Goal: Information Seeking & Learning: Learn about a topic

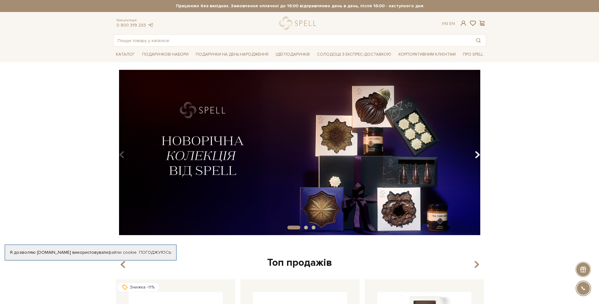
click at [475, 155] on icon "Carousel Navigation" at bounding box center [477, 154] width 5 height 11
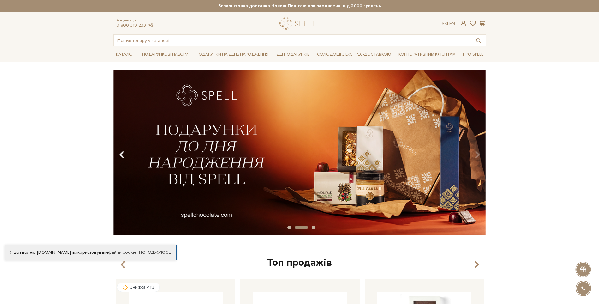
click at [121, 155] on icon "Carousel Navigation" at bounding box center [121, 154] width 5 height 11
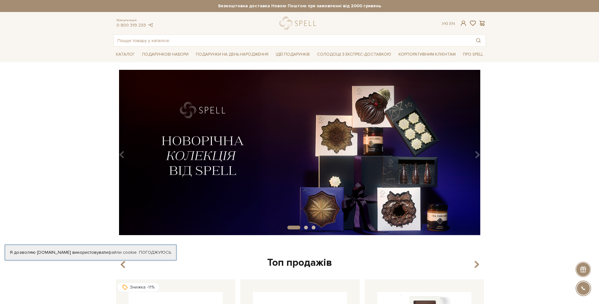
click at [325, 148] on img at bounding box center [299, 152] width 373 height 165
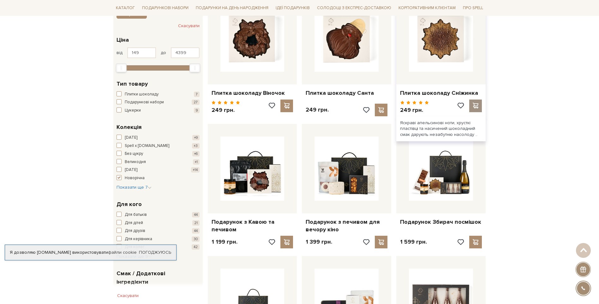
scroll to position [253, 0]
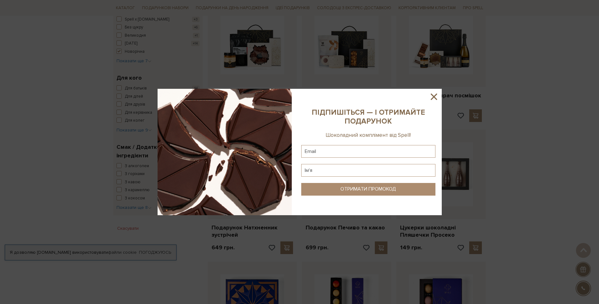
click at [434, 96] on icon at bounding box center [434, 96] width 6 height 6
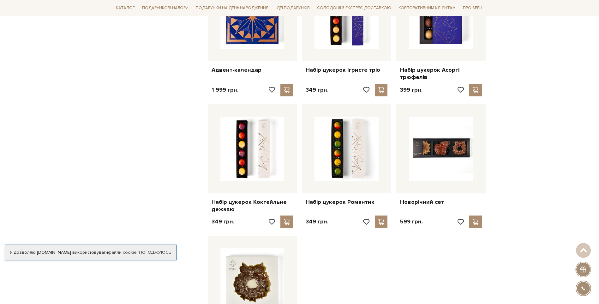
scroll to position [600, 0]
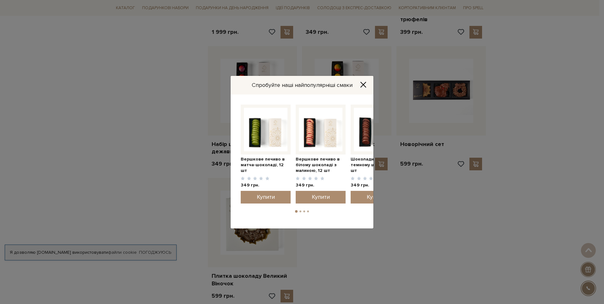
click at [361, 82] on icon "Close" at bounding box center [363, 84] width 5 height 5
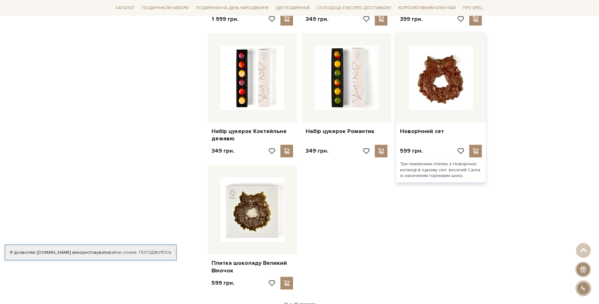
scroll to position [695, 0]
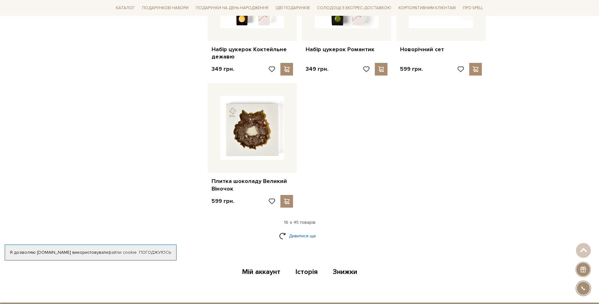
click at [303, 237] on link "Дивитися ще" at bounding box center [299, 235] width 41 height 11
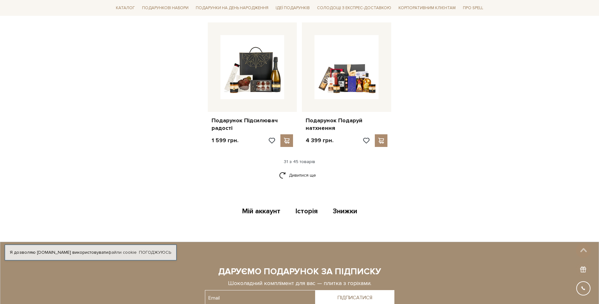
scroll to position [1421, 0]
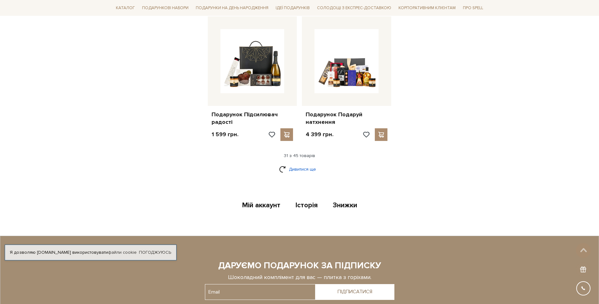
click at [300, 169] on link "Дивитися ще" at bounding box center [299, 169] width 41 height 11
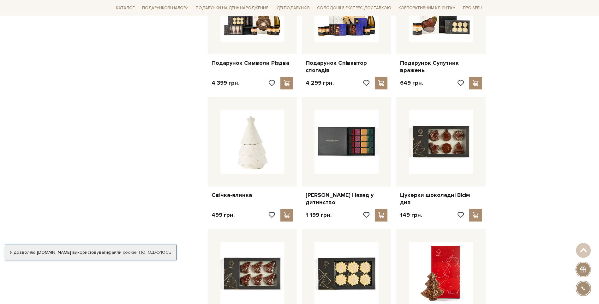
scroll to position [1737, 0]
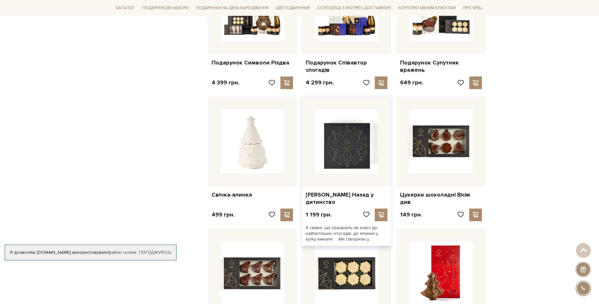
click at [352, 159] on img at bounding box center [347, 141] width 64 height 64
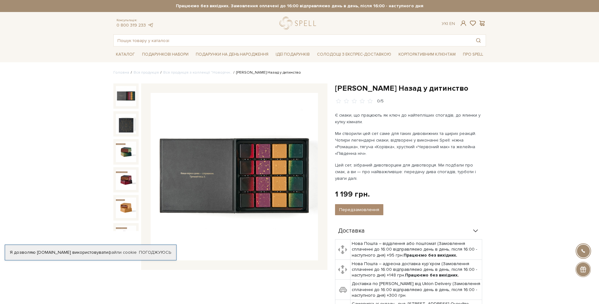
click at [224, 192] on img at bounding box center [234, 176] width 167 height 167
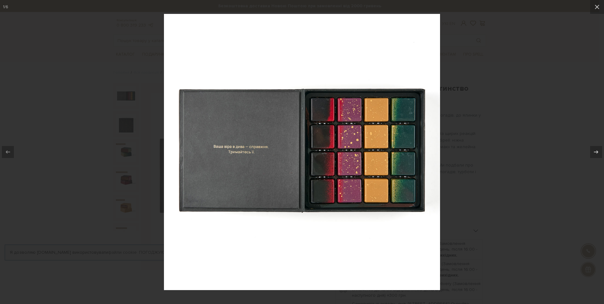
click at [501, 73] on div at bounding box center [302, 152] width 604 height 304
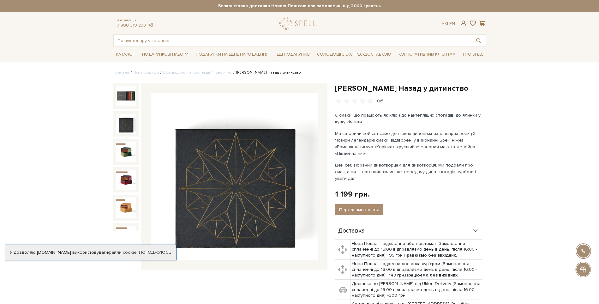
click at [122, 122] on img at bounding box center [126, 124] width 20 height 20
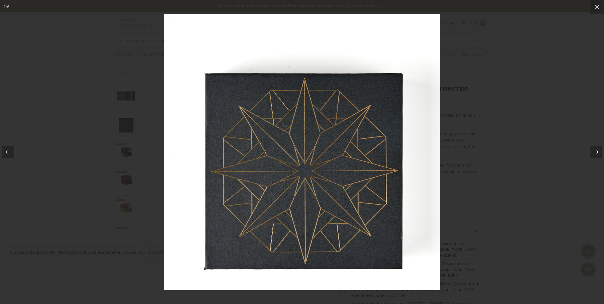
click at [591, 152] on div at bounding box center [596, 152] width 12 height 12
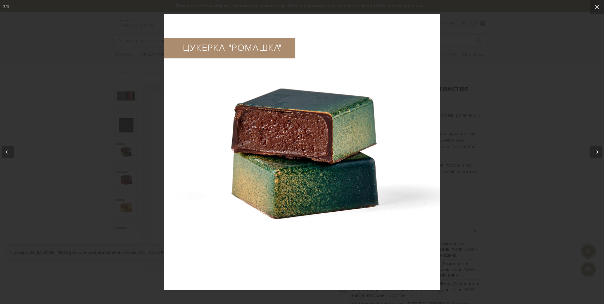
click at [591, 152] on div at bounding box center [596, 152] width 12 height 12
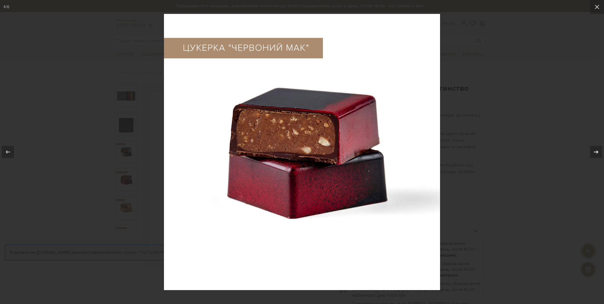
click at [591, 152] on div at bounding box center [596, 152] width 12 height 12
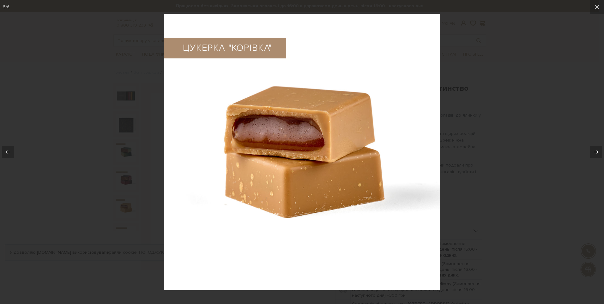
click at [591, 152] on div at bounding box center [596, 152] width 12 height 12
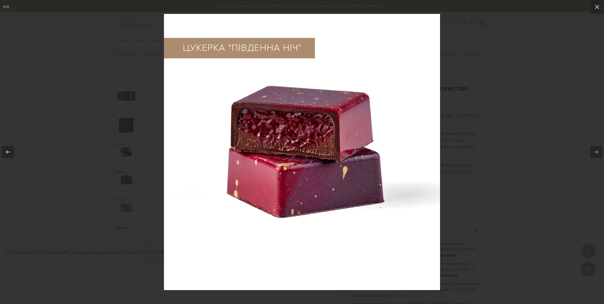
click at [564, 124] on div at bounding box center [302, 152] width 604 height 304
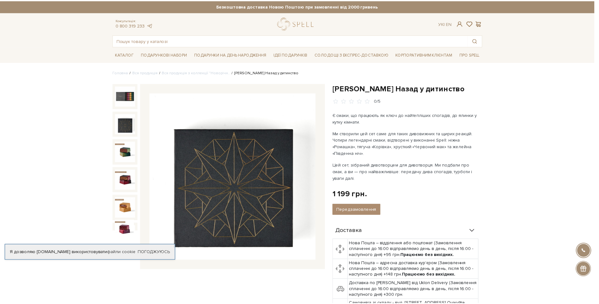
scroll to position [9, 0]
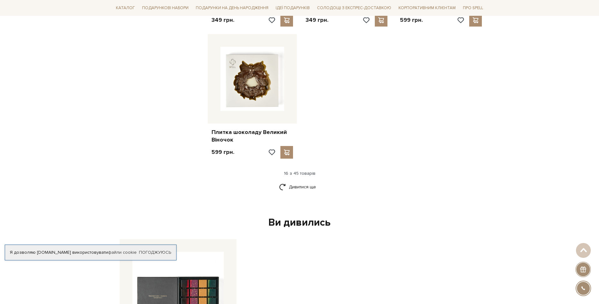
scroll to position [738, 0]
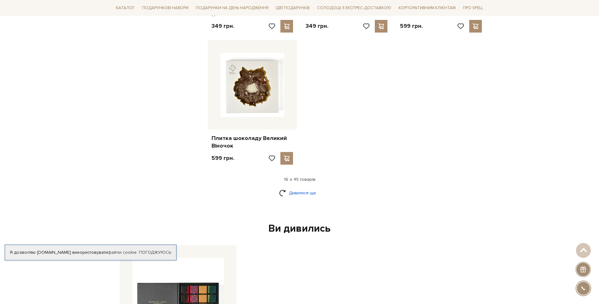
click at [297, 196] on link "Дивитися ще" at bounding box center [299, 192] width 41 height 11
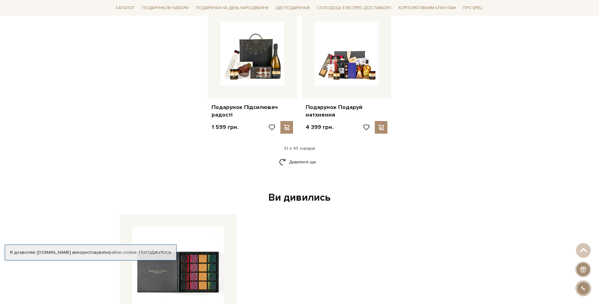
scroll to position [1432, 0]
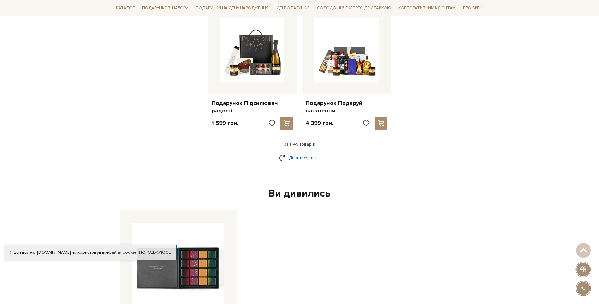
click at [295, 154] on link "Дивитися ще" at bounding box center [299, 157] width 41 height 11
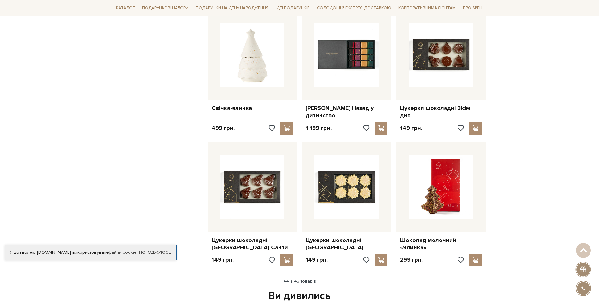
scroll to position [1938, 0]
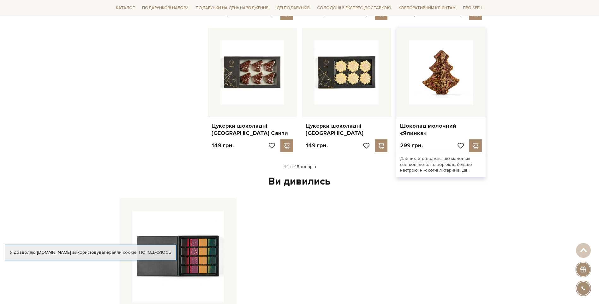
click at [441, 69] on img at bounding box center [441, 72] width 64 height 64
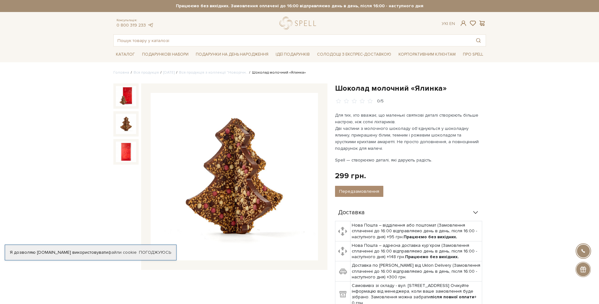
click at [131, 127] on img at bounding box center [126, 124] width 20 height 20
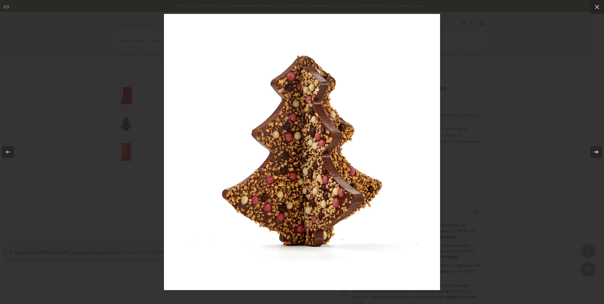
click at [595, 153] on icon at bounding box center [596, 152] width 8 height 8
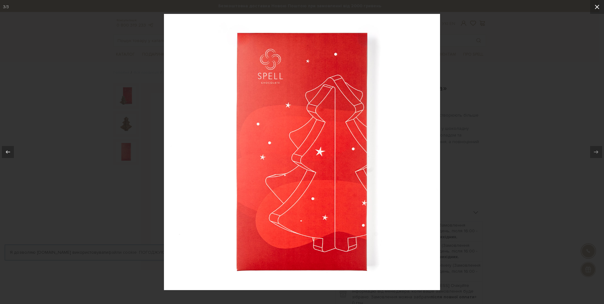
click at [597, 3] on icon at bounding box center [597, 7] width 8 height 8
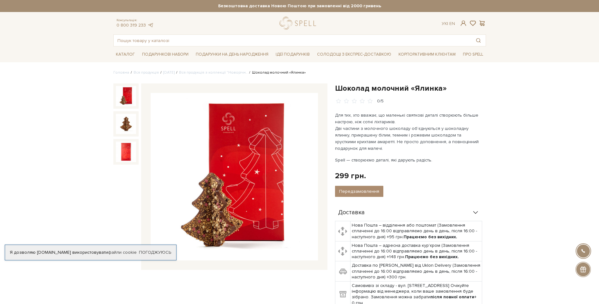
click at [126, 96] on img at bounding box center [126, 96] width 20 height 20
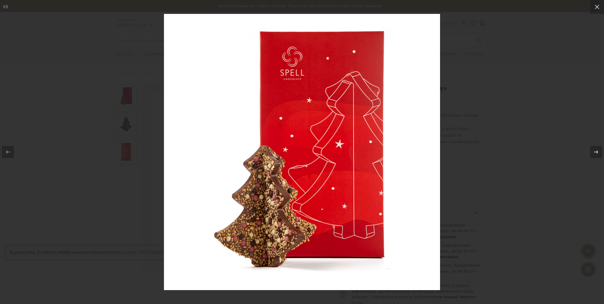
click at [535, 164] on div at bounding box center [302, 152] width 604 height 304
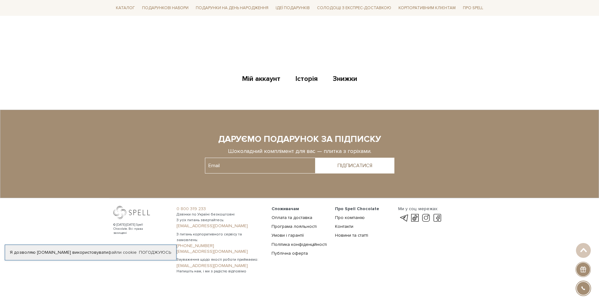
scroll to position [1117, 0]
